Goal: Check status

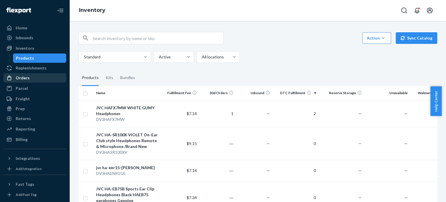
click at [30, 82] on div "Orders" at bounding box center [35, 78] width 62 height 8
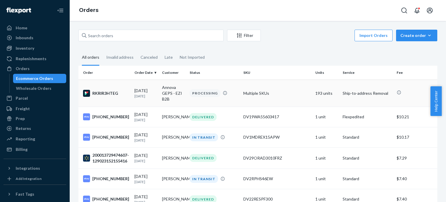
click at [166, 89] on td "Annova GEPS - EZI B2B" at bounding box center [174, 93] width 28 height 27
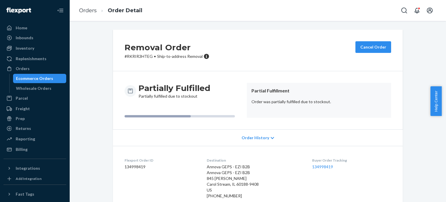
scroll to position [53, 0]
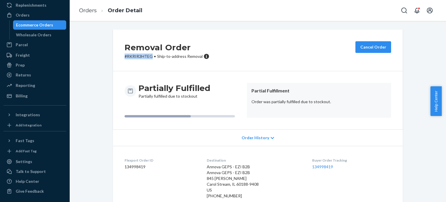
drag, startPoint x: 149, startPoint y: 57, endPoint x: 112, endPoint y: 59, distance: 37.0
click at [113, 59] on div "Removal Order # RKRIR3HTEG • Ship-to-address Removal Cancel Order" at bounding box center [258, 51] width 290 height 42
copy p "# RKRIR3HTEG"
click at [155, 96] on div "Partially Fulfilled Partially fulfilled due to stockout" at bounding box center [175, 91] width 72 height 16
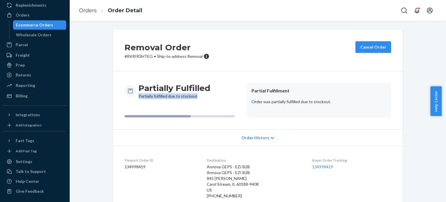
click at [155, 96] on div "Partially Fulfilled Partially fulfilled due to stockout" at bounding box center [175, 91] width 72 height 16
copy div "Partially fulfilled due to stockout"
